Goal: Task Accomplishment & Management: Manage account settings

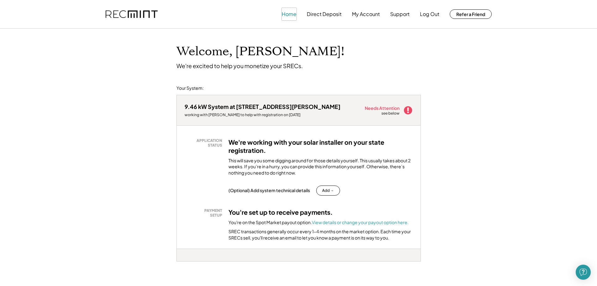
click at [294, 15] on button "Home" at bounding box center [289, 14] width 15 height 13
click at [362, 15] on button "My Account" at bounding box center [366, 14] width 28 height 13
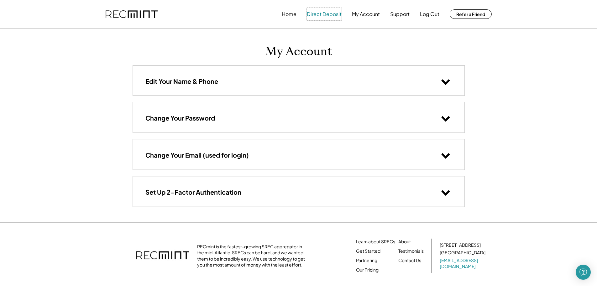
click at [333, 13] on button "Direct Deposit" at bounding box center [324, 14] width 35 height 13
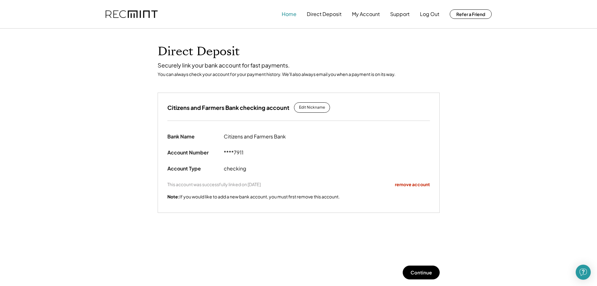
click at [290, 15] on button "Home" at bounding box center [289, 14] width 15 height 13
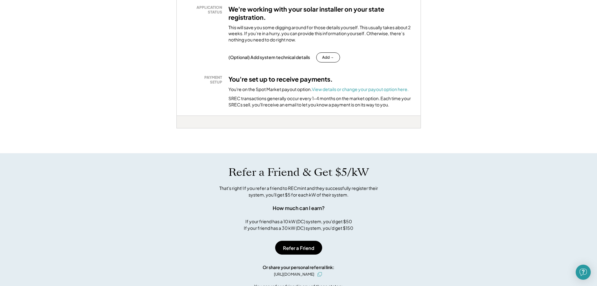
scroll to position [157, 0]
